Goal: Task Accomplishment & Management: Use online tool/utility

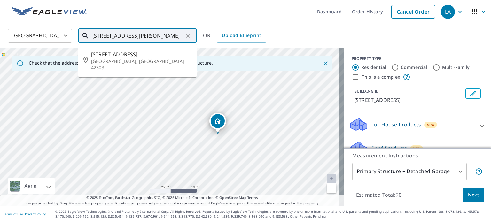
click at [162, 36] on input "[STREET_ADDRESS][PERSON_NAME]" at bounding box center [137, 36] width 91 height 18
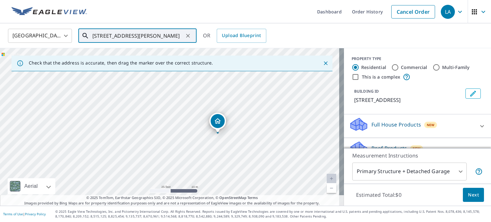
click at [138, 35] on input "[STREET_ADDRESS][PERSON_NAME]" at bounding box center [137, 36] width 91 height 18
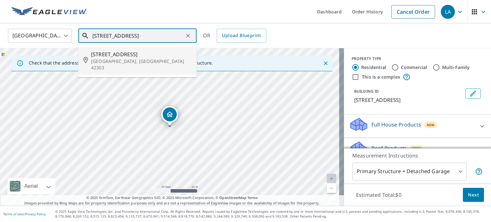
click at [128, 58] on p "[GEOGRAPHIC_DATA], [GEOGRAPHIC_DATA] 42303" at bounding box center [141, 64] width 100 height 13
type input "[STREET_ADDRESS]"
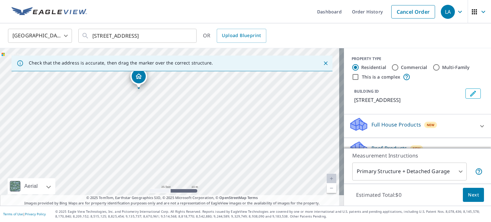
drag, startPoint x: 190, startPoint y: 150, endPoint x: 159, endPoint y: 113, distance: 48.8
click at [159, 113] on div "[STREET_ADDRESS]" at bounding box center [172, 127] width 344 height 158
drag, startPoint x: 213, startPoint y: 123, endPoint x: 178, endPoint y: 105, distance: 40.0
click at [178, 105] on div "[STREET_ADDRESS]" at bounding box center [172, 127] width 344 height 158
drag, startPoint x: 184, startPoint y: 90, endPoint x: 185, endPoint y: 156, distance: 65.2
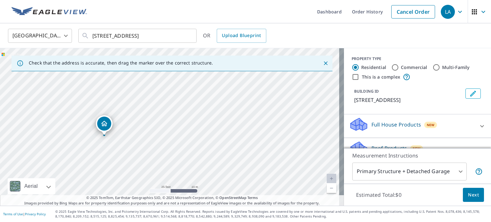
click at [185, 156] on div "[STREET_ADDRESS]" at bounding box center [172, 127] width 344 height 158
drag, startPoint x: 211, startPoint y: 130, endPoint x: 201, endPoint y: 155, distance: 27.2
click at [210, 163] on div "[STREET_ADDRESS]" at bounding box center [172, 127] width 344 height 158
drag, startPoint x: 155, startPoint y: 105, endPoint x: 124, endPoint y: 56, distance: 58.2
click at [124, 56] on div "Check that the address is accurate, then drag the marker over the correct struc…" at bounding box center [172, 127] width 344 height 158
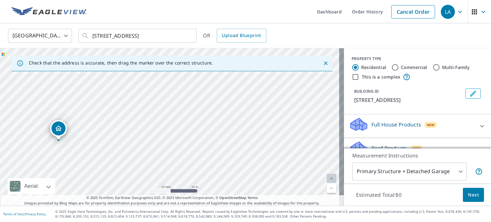
click at [111, 78] on div "[STREET_ADDRESS]" at bounding box center [172, 127] width 344 height 158
drag, startPoint x: 195, startPoint y: 158, endPoint x: 161, endPoint y: 83, distance: 82.1
click at [161, 83] on div "[STREET_ADDRESS]" at bounding box center [172, 127] width 344 height 158
drag, startPoint x: 179, startPoint y: 143, endPoint x: 179, endPoint y: 125, distance: 18.5
click at [179, 125] on div "[STREET_ADDRESS]" at bounding box center [172, 127] width 344 height 158
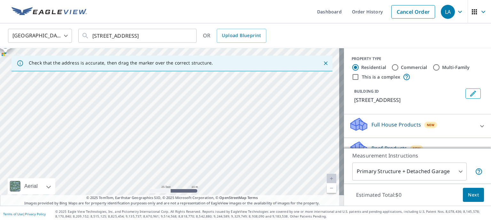
drag, startPoint x: 180, startPoint y: 140, endPoint x: 160, endPoint y: 146, distance: 20.5
click at [160, 146] on div "[STREET_ADDRESS]" at bounding box center [172, 127] width 344 height 158
drag, startPoint x: 152, startPoint y: 133, endPoint x: 139, endPoint y: 128, distance: 13.9
click at [139, 128] on div "[STREET_ADDRESS]" at bounding box center [172, 127] width 344 height 158
